Goal: Task Accomplishment & Management: Complete application form

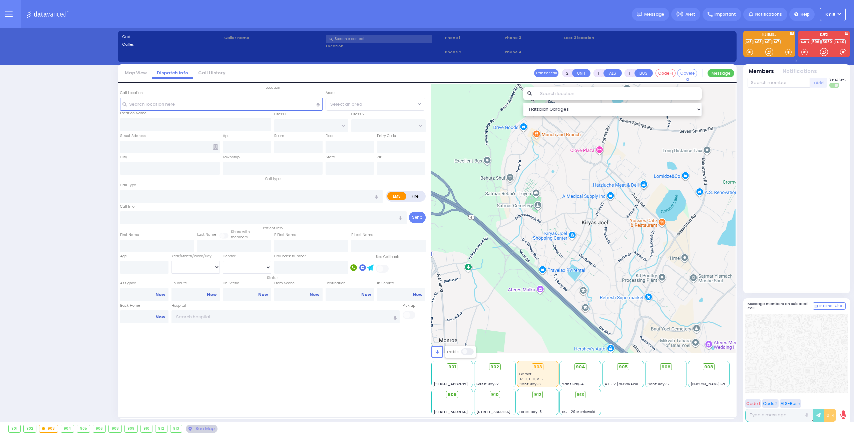
select select "4"
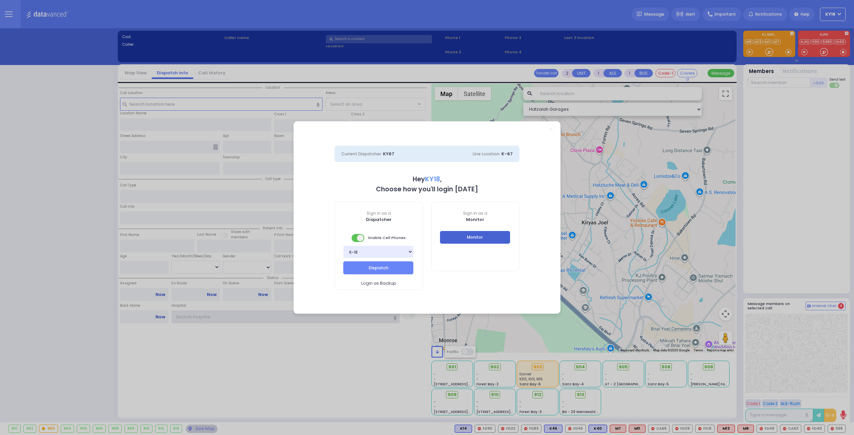
type input "ky18"
drag, startPoint x: 484, startPoint y: 242, endPoint x: 480, endPoint y: 30, distance: 212.1
click at [484, 241] on button "Monitor" at bounding box center [475, 237] width 70 height 13
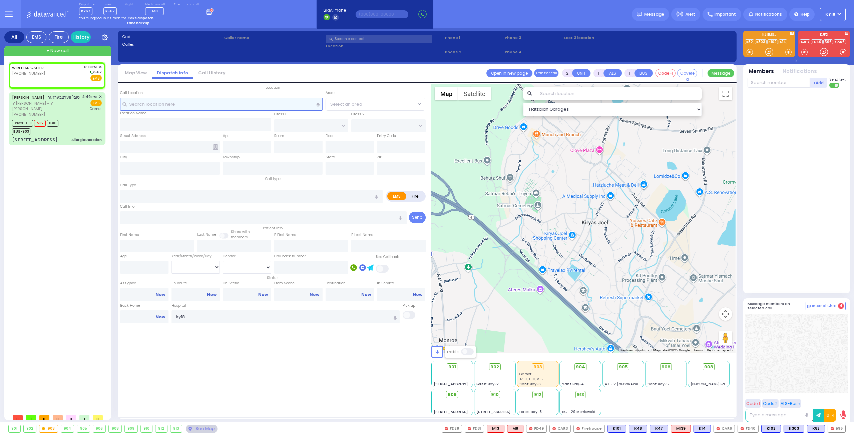
select select
radio input "true"
select select
type input "18:13"
select select "Hatzalah Garages"
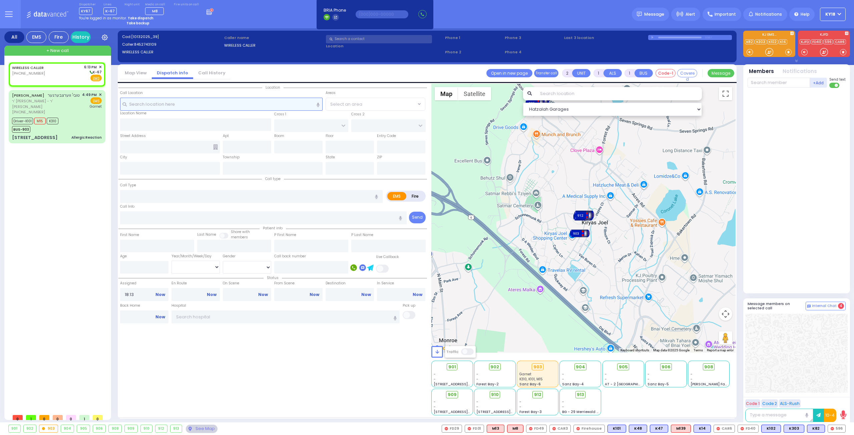
select select
radio input "true"
select select
select select "Hatzalah Garages"
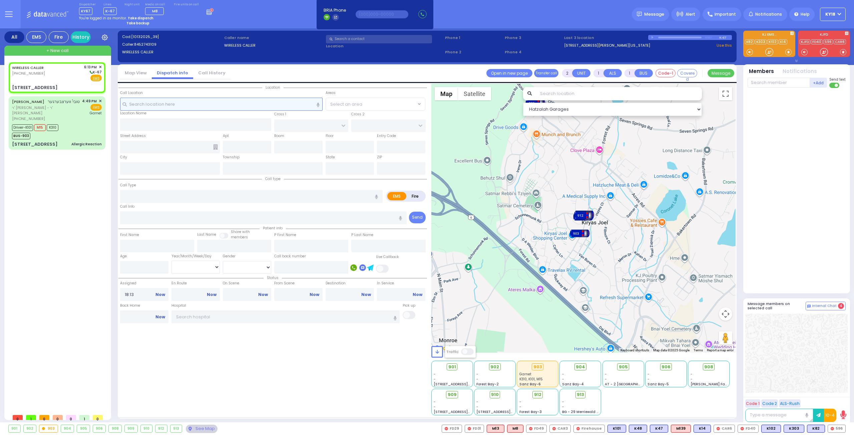
select select
radio input "true"
select select
select select "Hatzalah Garages"
type input "[PERSON_NAME] BLVD"
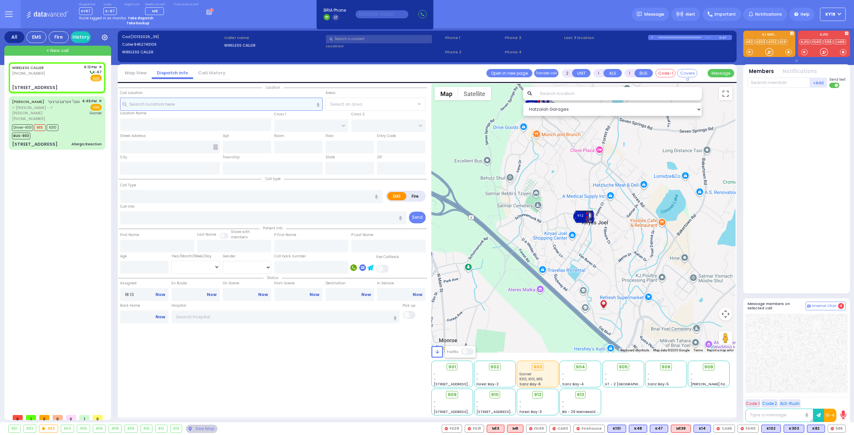
type input "MERON DR"
type input "[STREET_ADDRESS]"
type input "Monroe"
type input "[US_STATE]"
type input "10950"
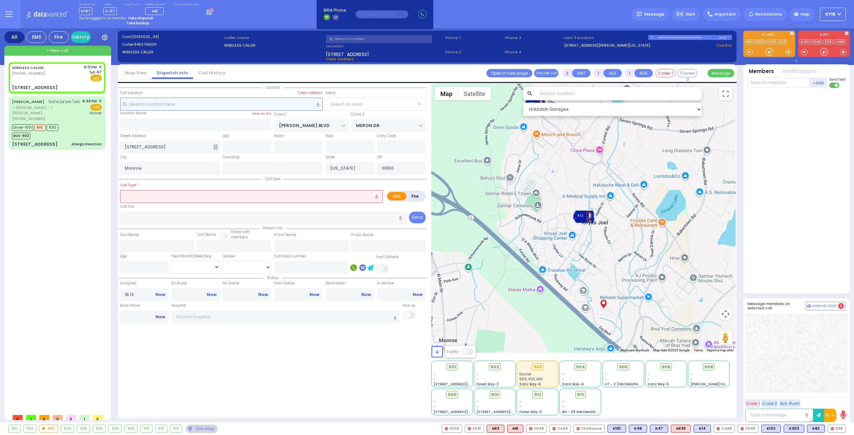
select select "SECTION 6"
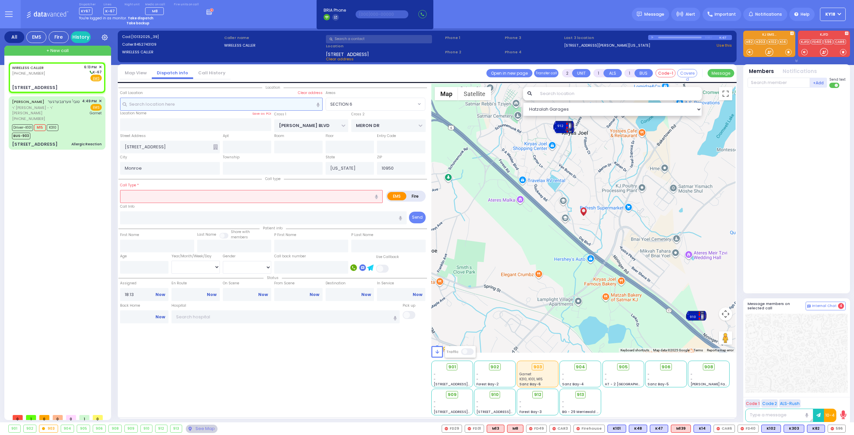
select select
radio input "true"
select select
select select "Hatzalah Garages"
select select
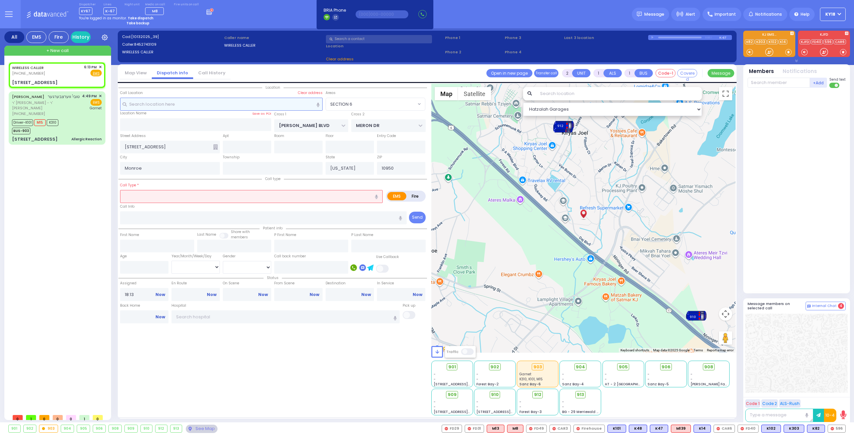
radio input "true"
select select
select select "Hatzalah Garages"
type input "313"
select select "SECTION 6"
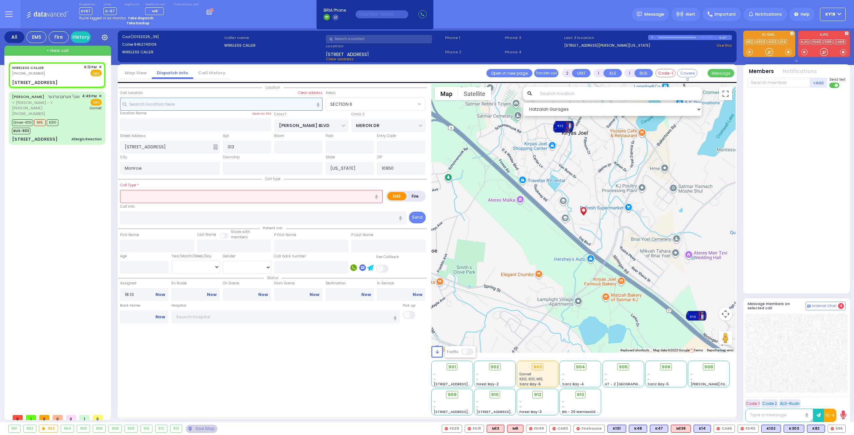
select select "SECTION 6"
type input "0"
select select
type input "tr"
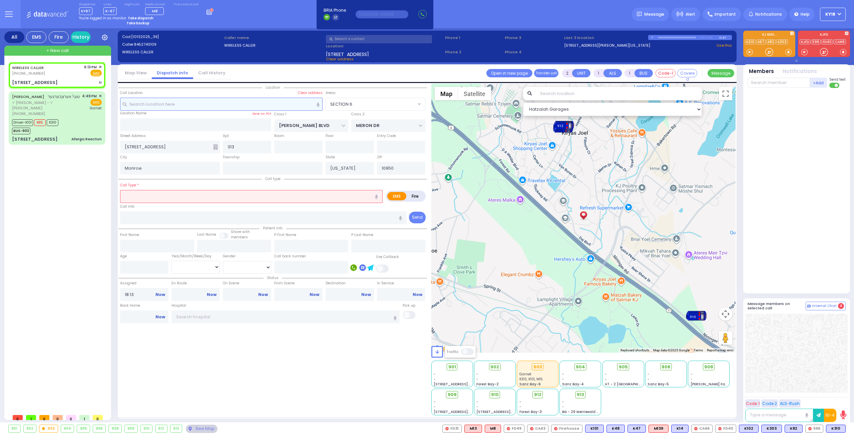
radio input "true"
select select
select select "Hatzalah Garages"
select select "SECTION 6"
select select
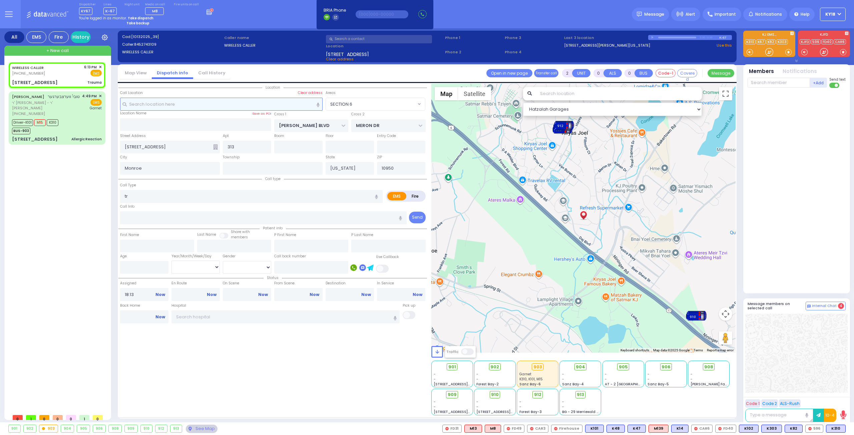
type input "Trauma"
radio input "true"
select select
select select "Hatzalah Garages"
select select "SECTION 6"
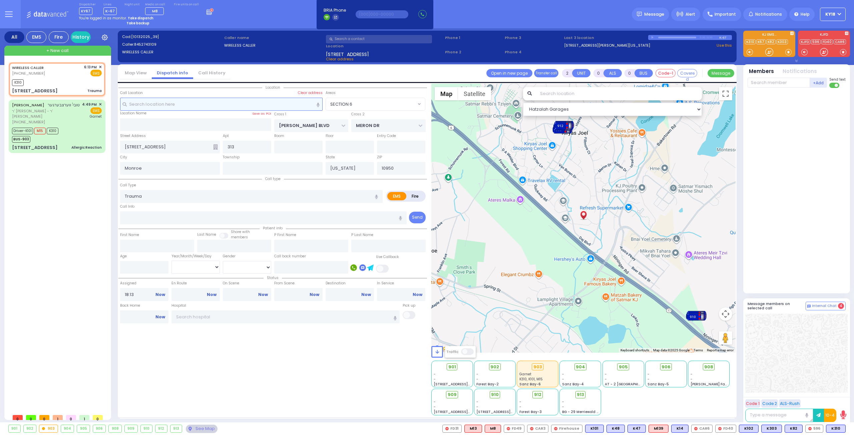
select select
radio input "true"
select select
type input "18:14"
select select "Hatzalah Garages"
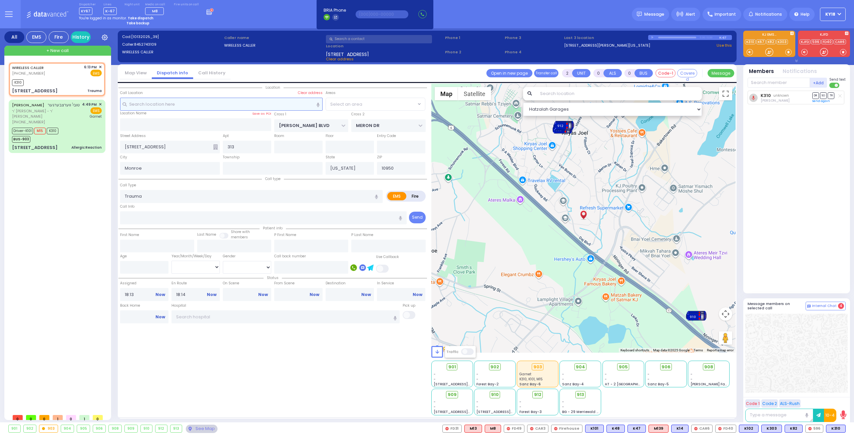
radio input "true"
select select
select select "Hatzalah Garages"
select select "SECTION 6"
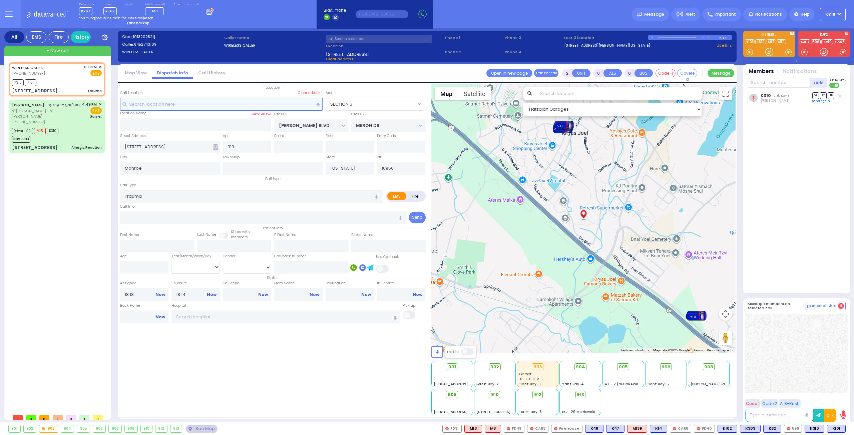
select select
radio input "true"
select select
select select "Hatzalah Garages"
select select "SECTION 6"
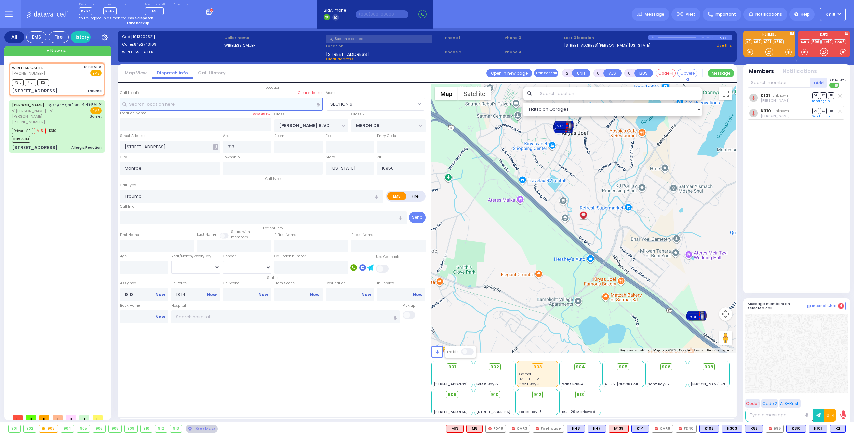
select select
radio input "true"
select select
select select "Hatzalah Garages"
select select "SECTION 6"
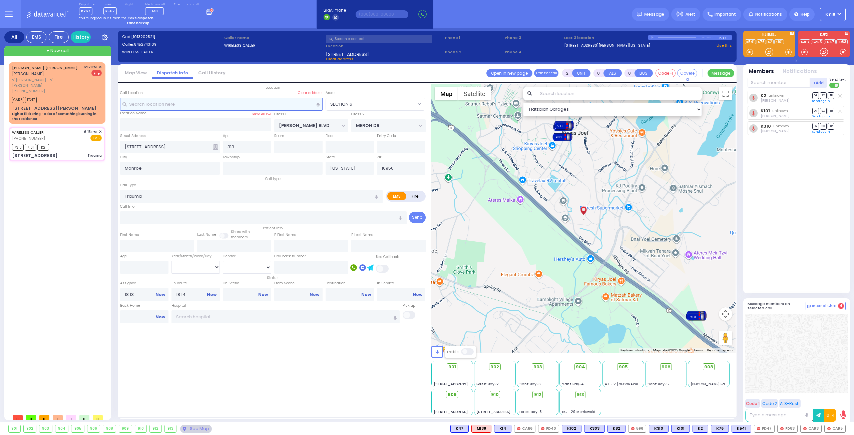
select select
radio input "true"
select select
type input "18:16"
select select "Hatzalah Garages"
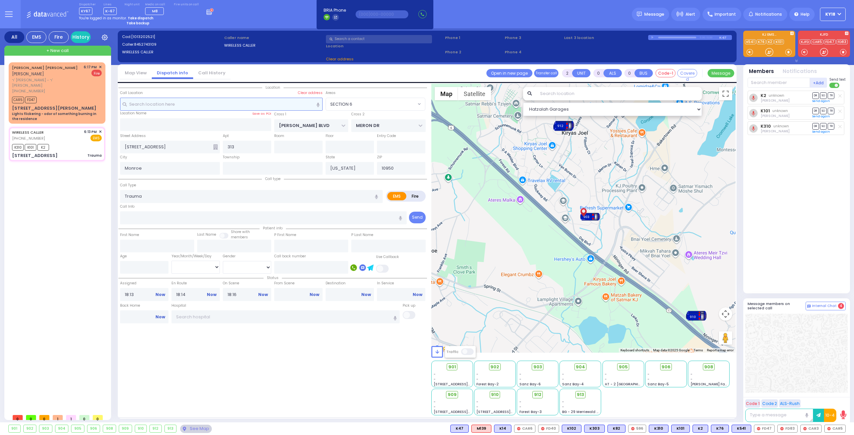
select select "SECTION 6"
